Goal: Check status

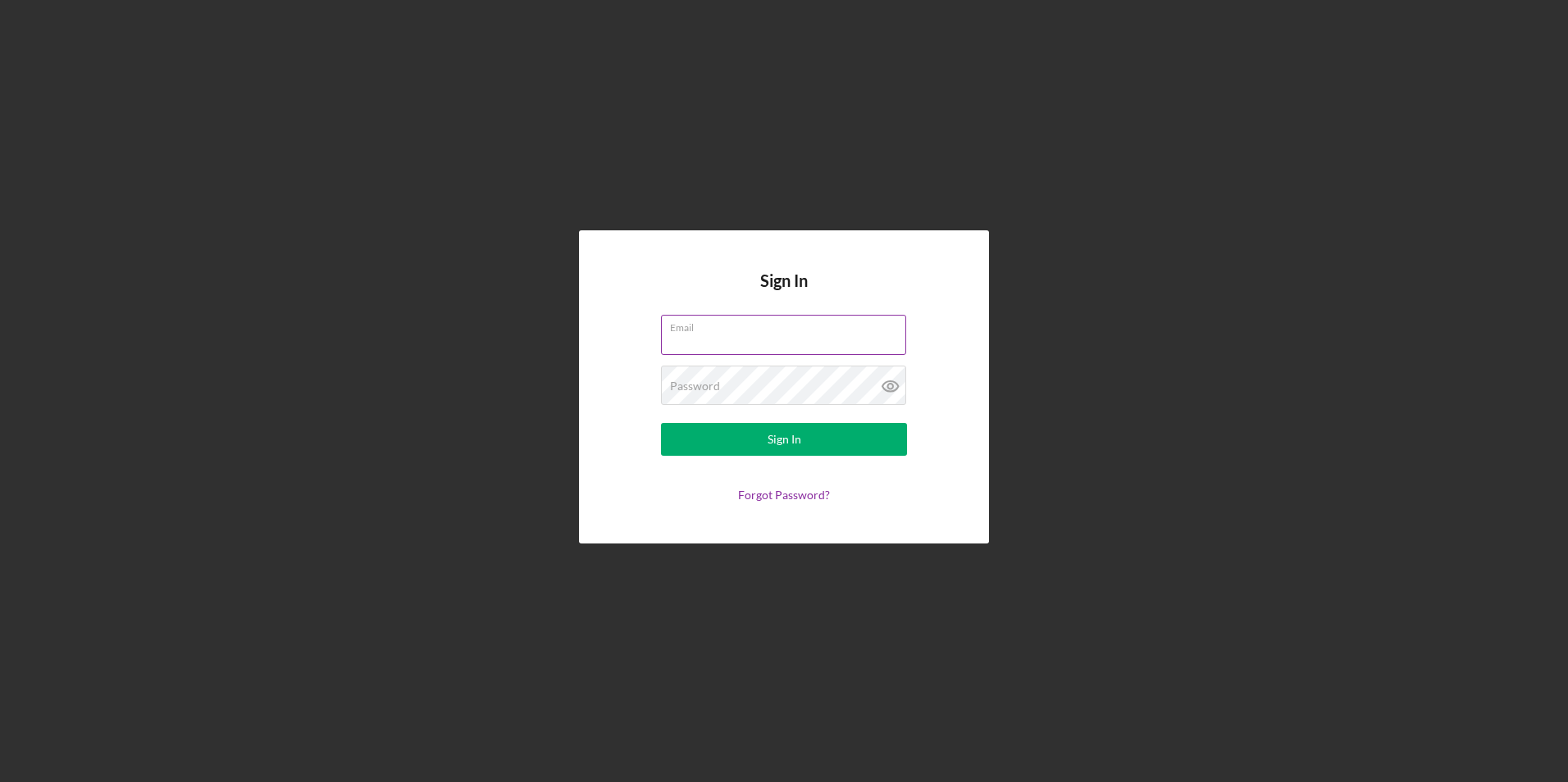
click at [706, 350] on input "Email" at bounding box center [783, 334] width 245 height 40
type input "[EMAIL_ADDRESS][DOMAIN_NAME]"
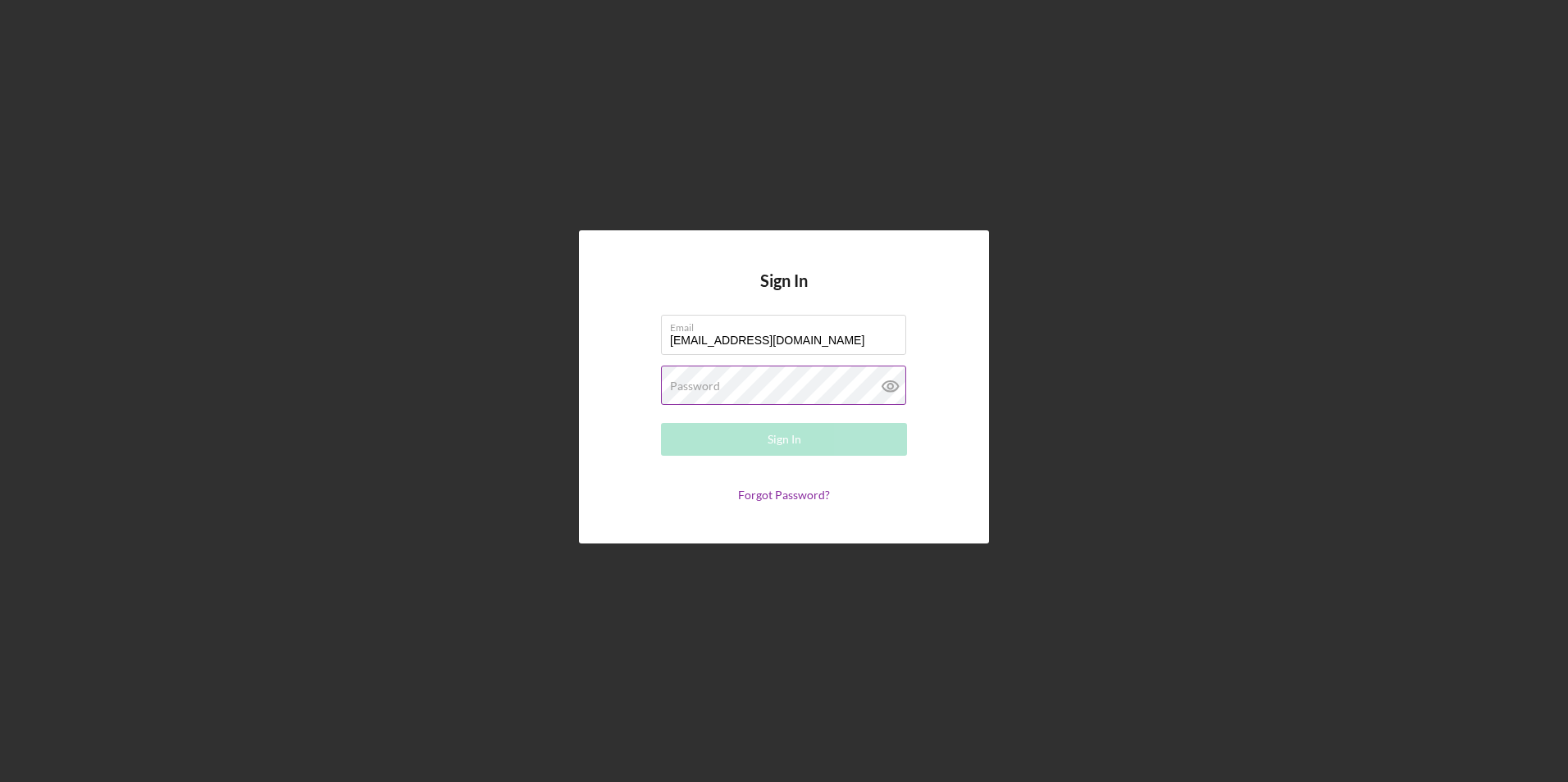
click at [711, 391] on label "Password" at bounding box center [694, 386] width 50 height 14
click at [661, 423] on button "Sign In" at bounding box center [783, 439] width 246 height 33
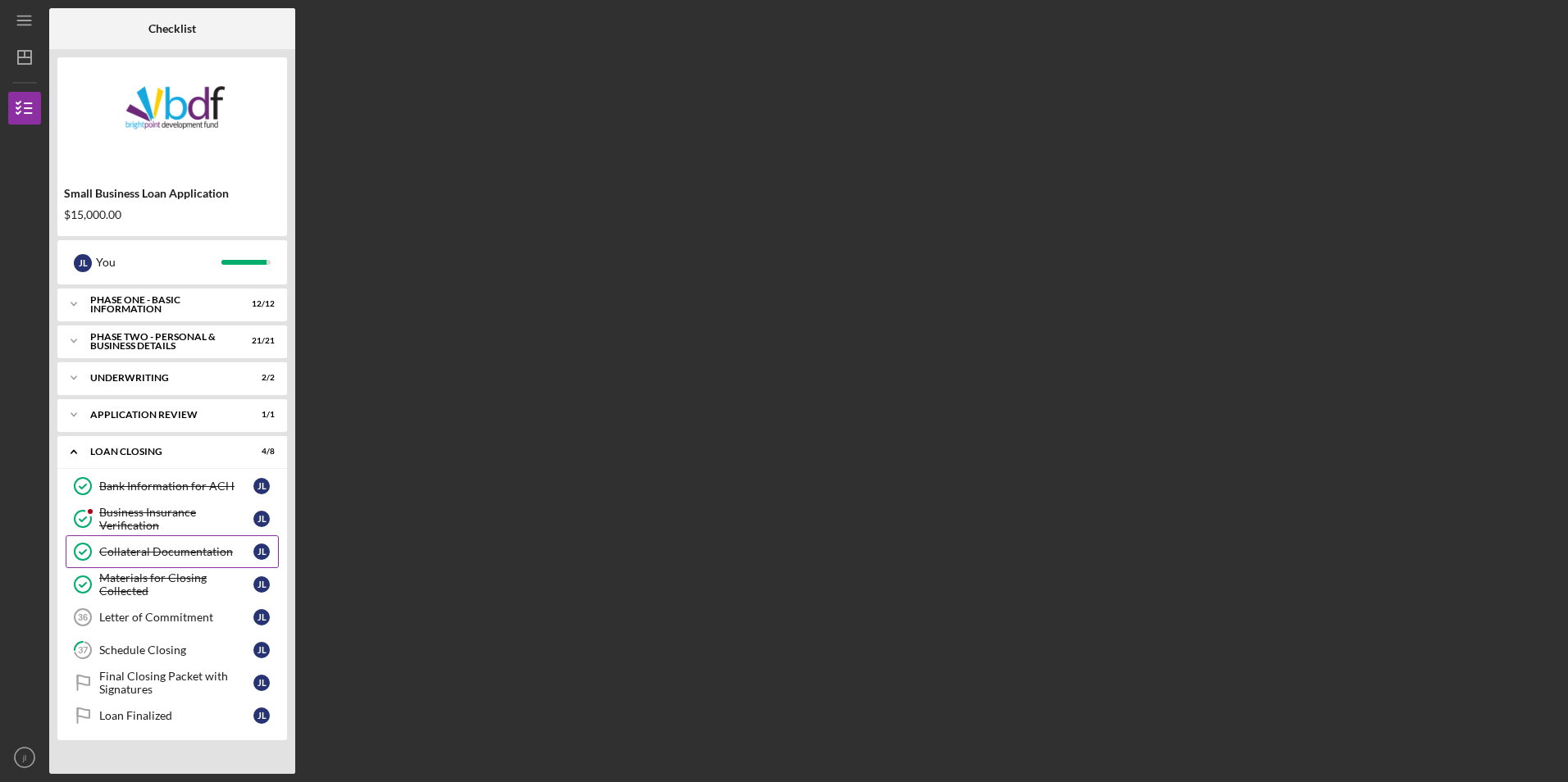
click at [170, 555] on div "Collateral Documentation" at bounding box center [176, 552] width 154 height 14
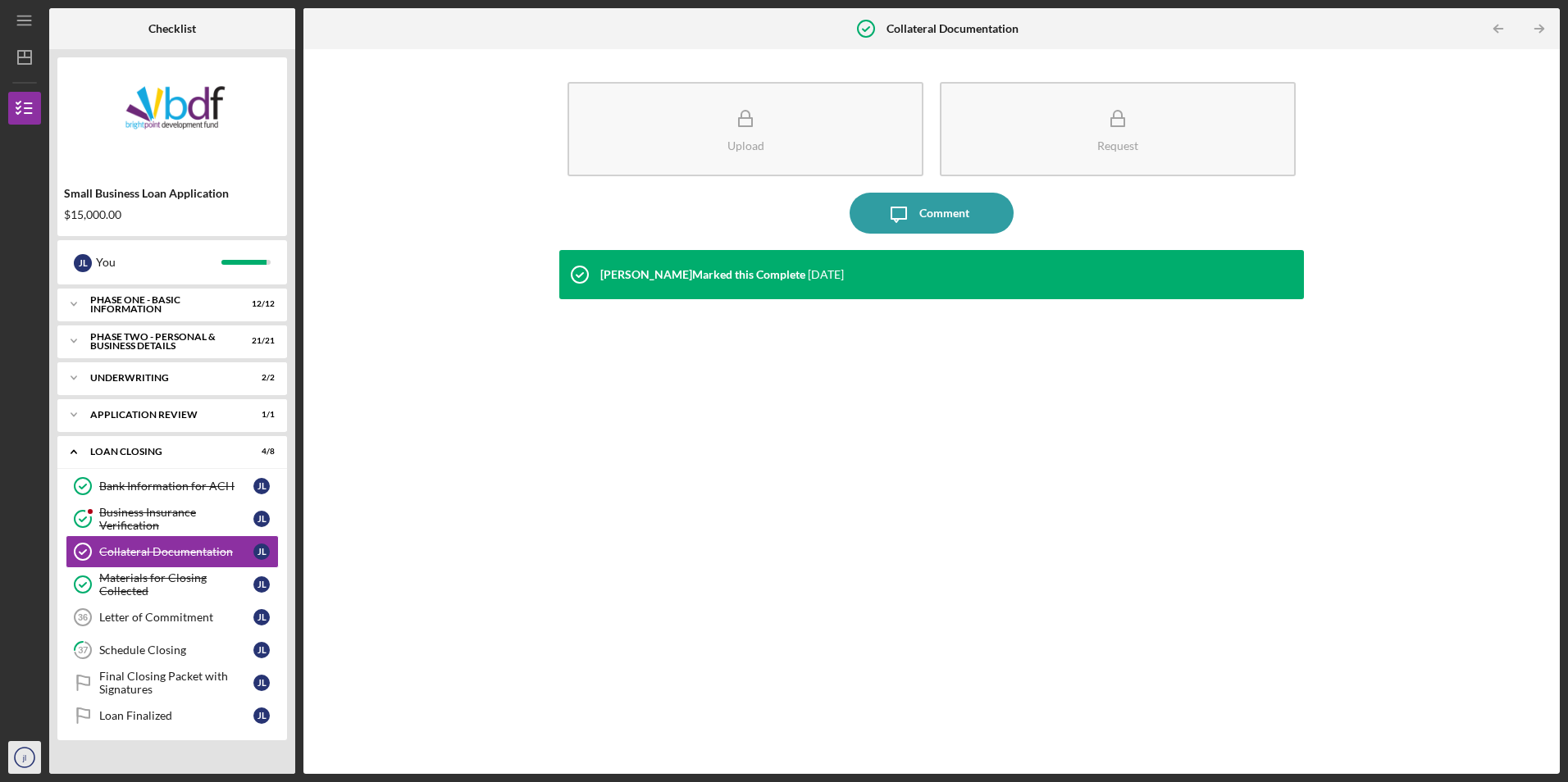
click at [15, 759] on icon "jl" at bounding box center [24, 758] width 33 height 41
click at [44, 725] on link "Logout" at bounding box center [100, 719] width 181 height 34
